Goal: Navigation & Orientation: Understand site structure

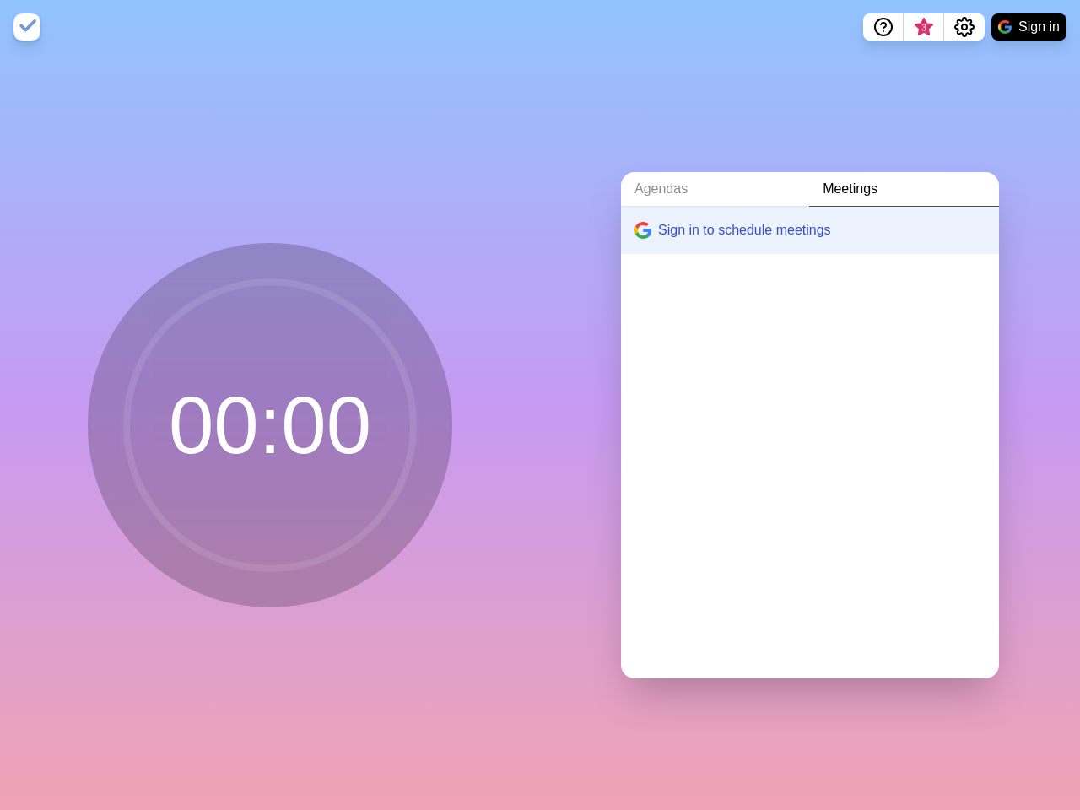
click at [540, 405] on div "Agendas Meetings Sign in to schedule meetings" at bounding box center [810, 432] width 540 height 756
click at [883, 27] on icon "Help" at bounding box center [883, 25] width 5 height 5
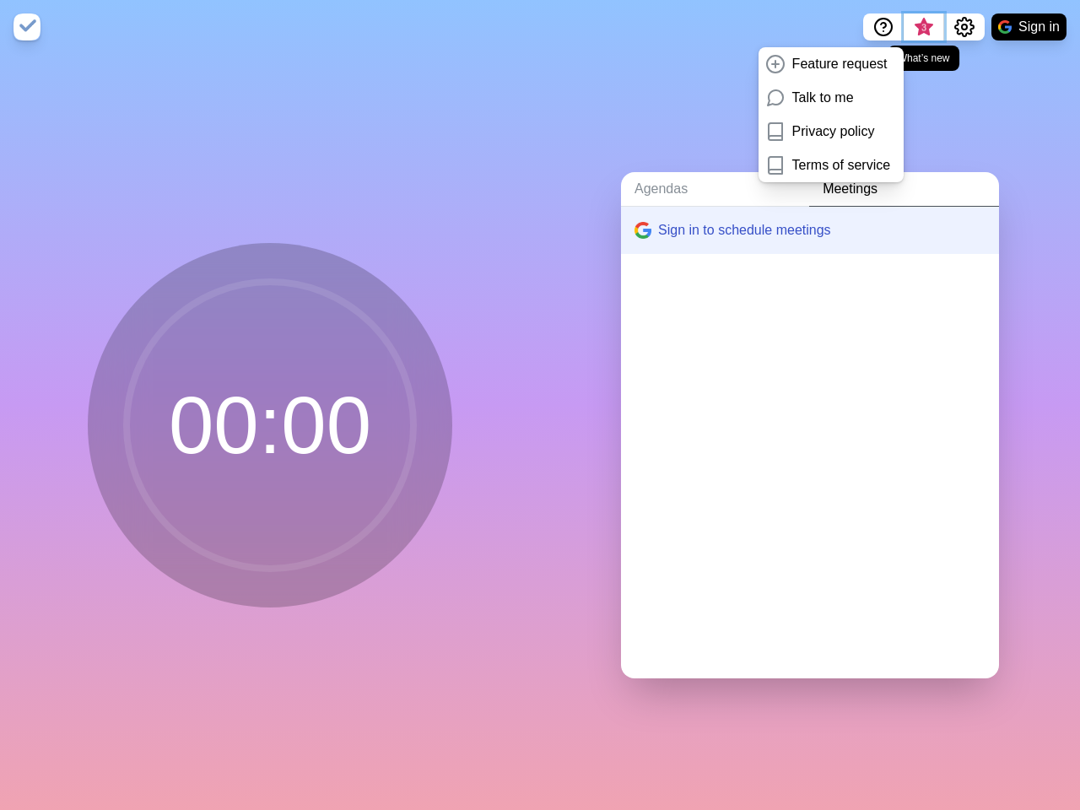
click at [923, 27] on span "3" at bounding box center [924, 28] width 14 height 14
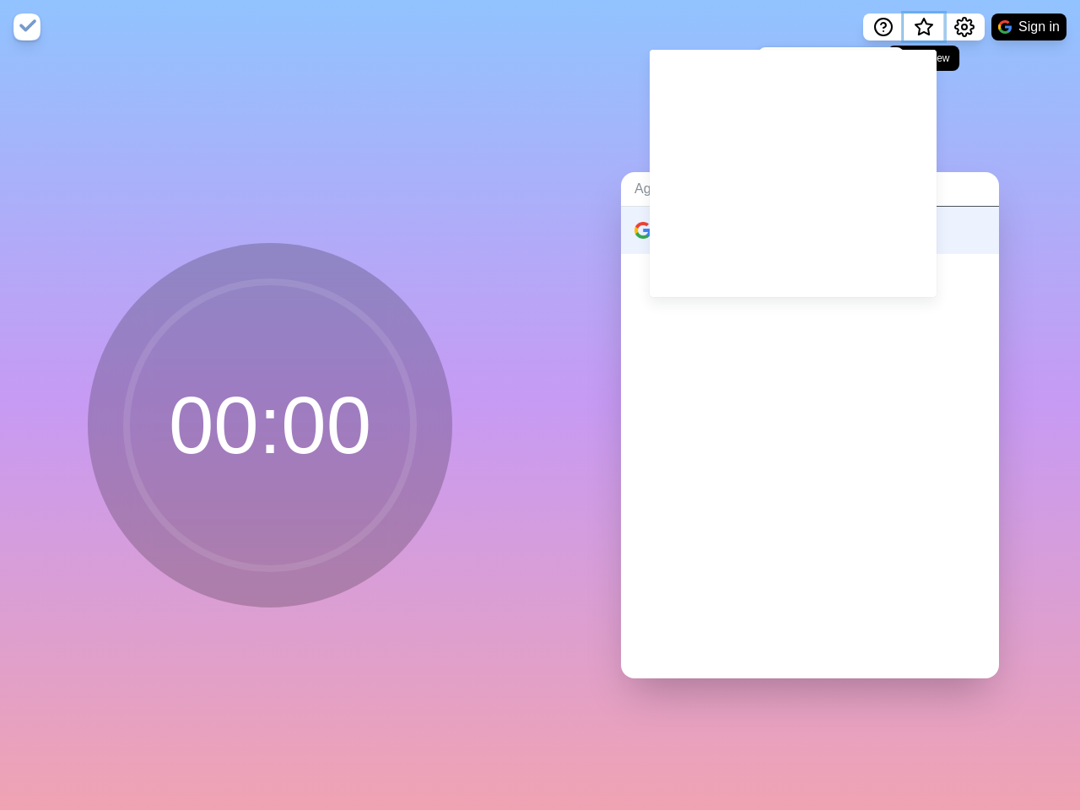
click at [923, 32] on span "What’s new" at bounding box center [924, 28] width 8 height 8
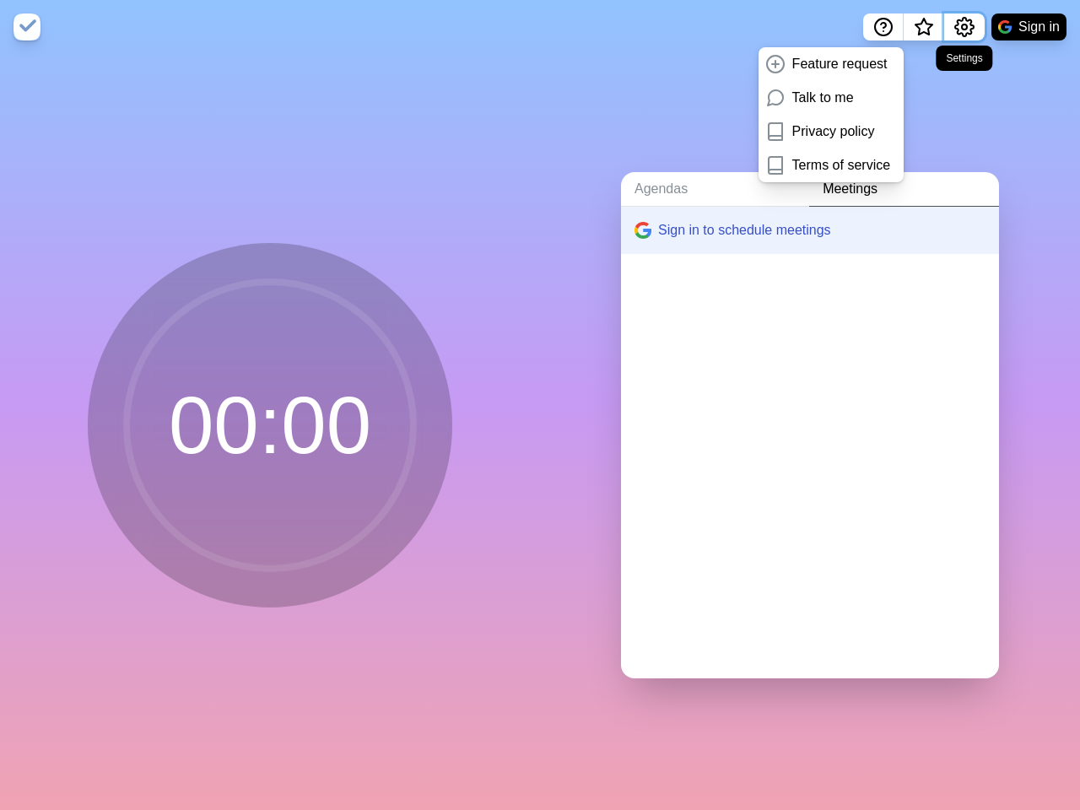
click at [964, 27] on icon "Settings" at bounding box center [964, 27] width 20 height 20
click at [1029, 27] on button "Sign in" at bounding box center [1029, 27] width 75 height 27
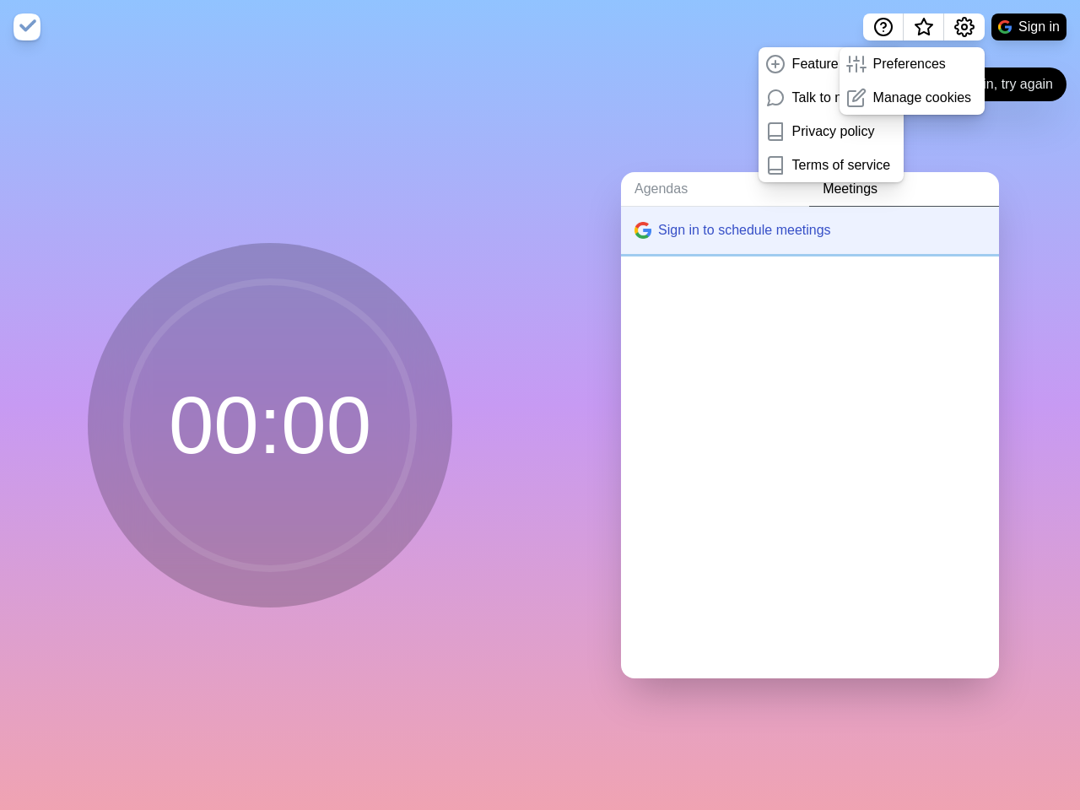
click at [796, 224] on button "Sign in to schedule meetings" at bounding box center [810, 230] width 378 height 47
